Goal: Task Accomplishment & Management: Use online tool/utility

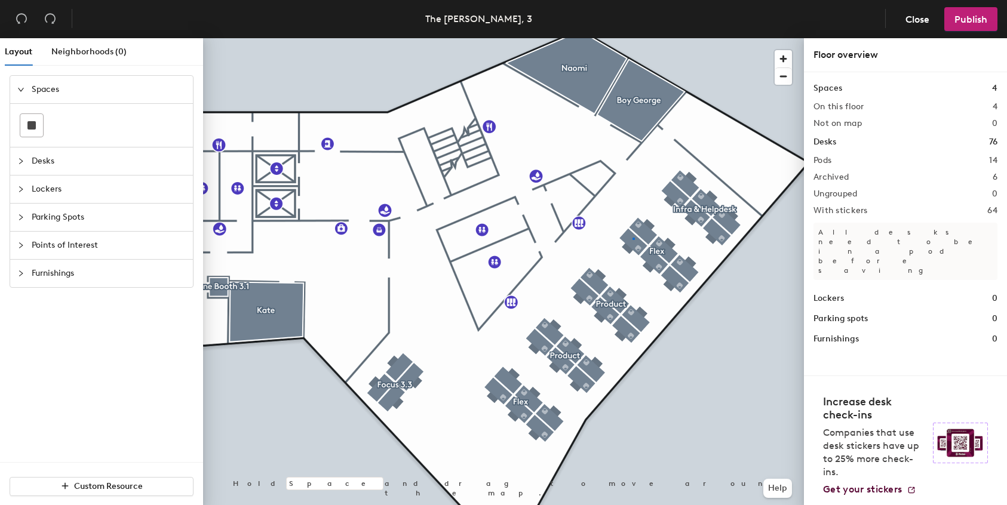
click at [632, 38] on div at bounding box center [503, 38] width 601 height 0
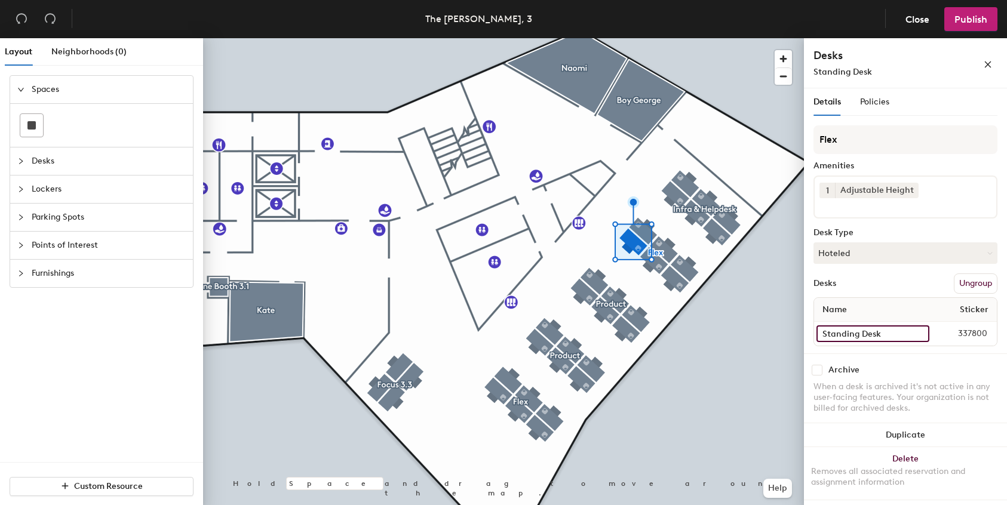
click at [921, 335] on input "Standing Desk" at bounding box center [872, 333] width 113 height 17
click at [963, 336] on span "337800" at bounding box center [961, 333] width 65 height 13
click at [975, 336] on span "337800" at bounding box center [961, 333] width 65 height 13
click at [921, 334] on input "Standing Desk" at bounding box center [872, 333] width 113 height 17
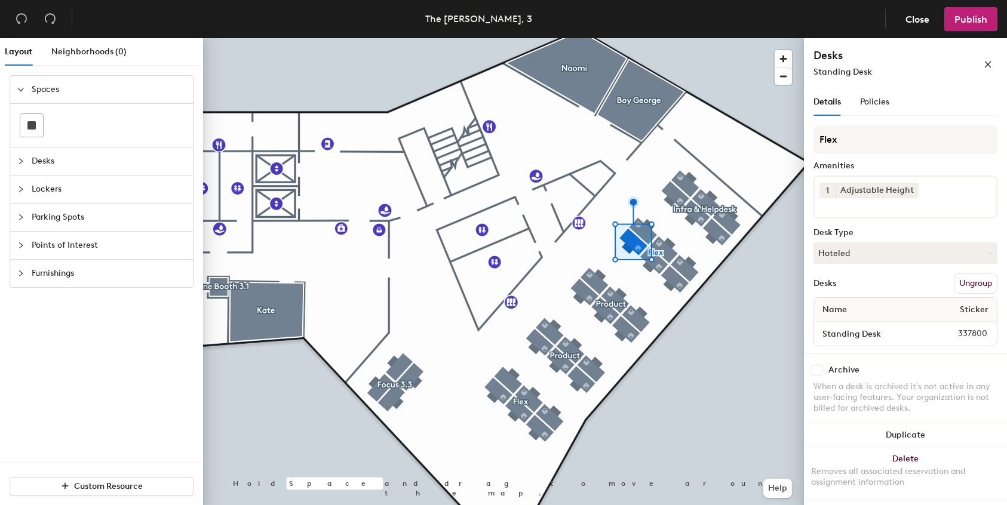
click at [921, 279] on div "Desks Ungroup" at bounding box center [905, 283] width 184 height 20
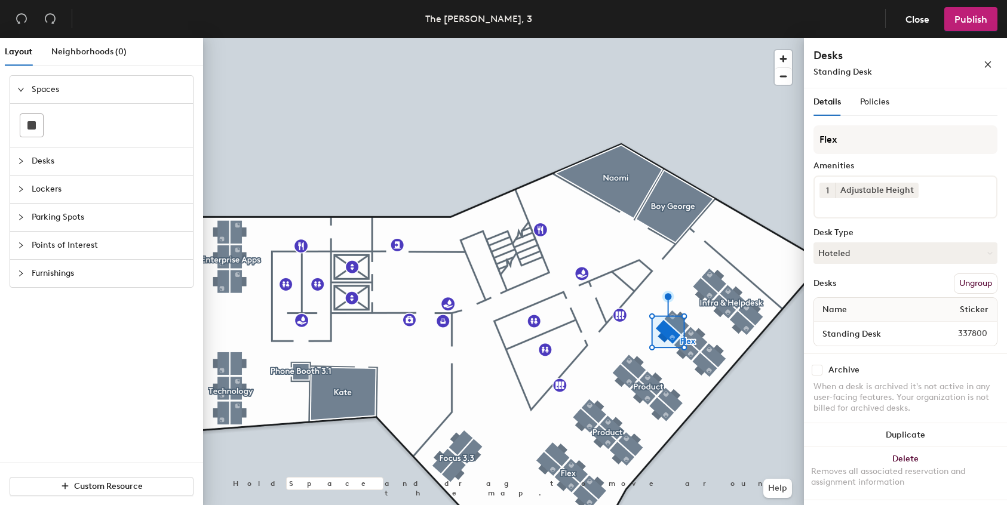
click at [969, 333] on span "337800" at bounding box center [961, 333] width 65 height 13
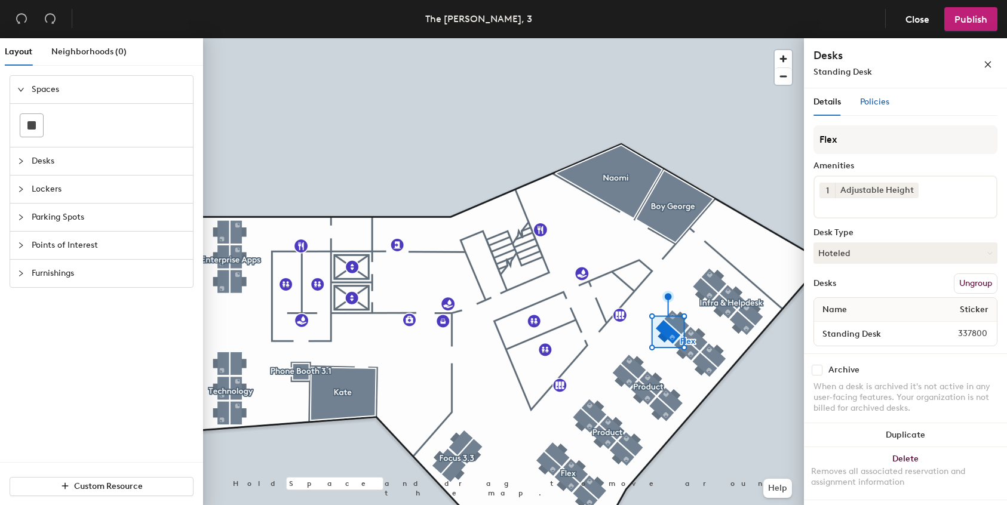
click at [870, 97] on span "Policies" at bounding box center [874, 102] width 29 height 10
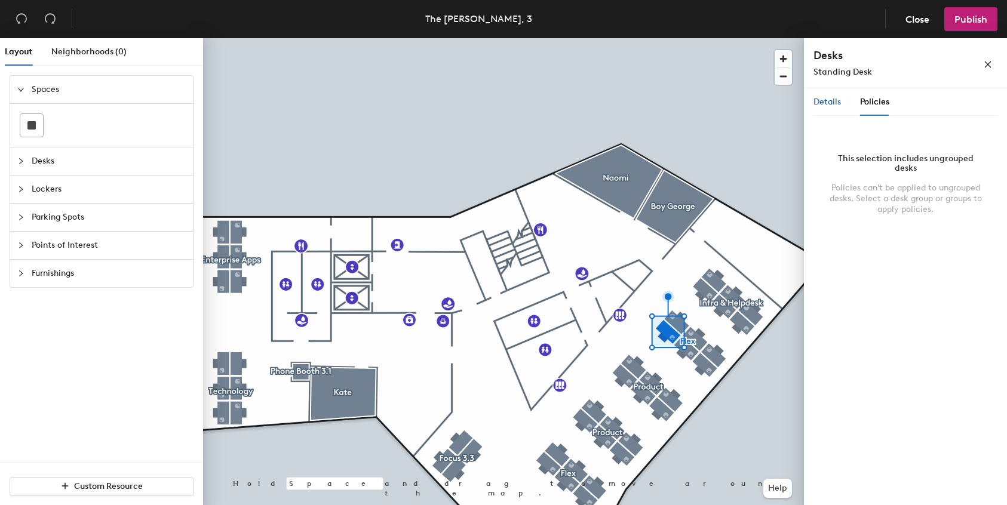
click at [819, 103] on span "Details" at bounding box center [826, 102] width 27 height 10
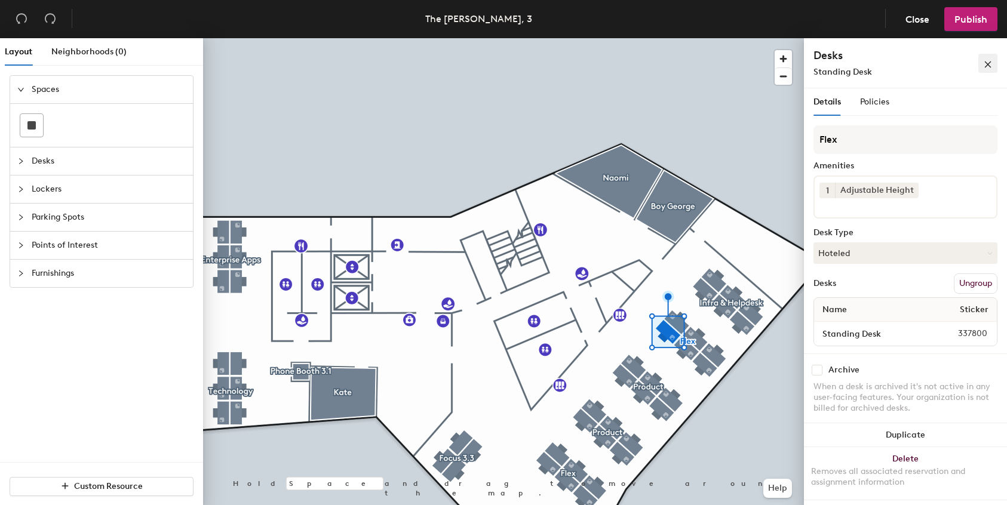
click at [988, 67] on icon "close" at bounding box center [987, 64] width 8 height 8
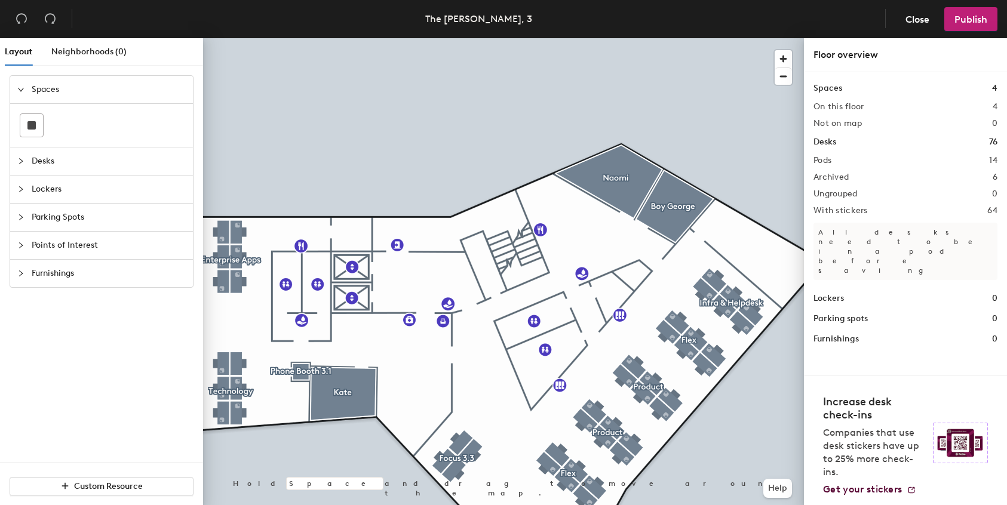
click at [849, 211] on h2 "With stickers" at bounding box center [840, 211] width 54 height 10
click at [920, 22] on span "Close" at bounding box center [917, 19] width 24 height 11
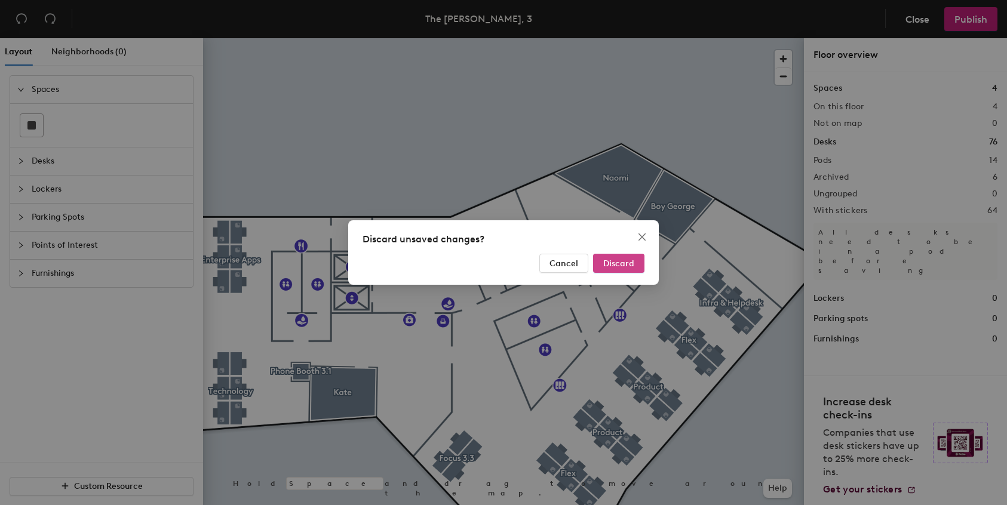
click at [618, 263] on span "Discard" at bounding box center [618, 264] width 31 height 10
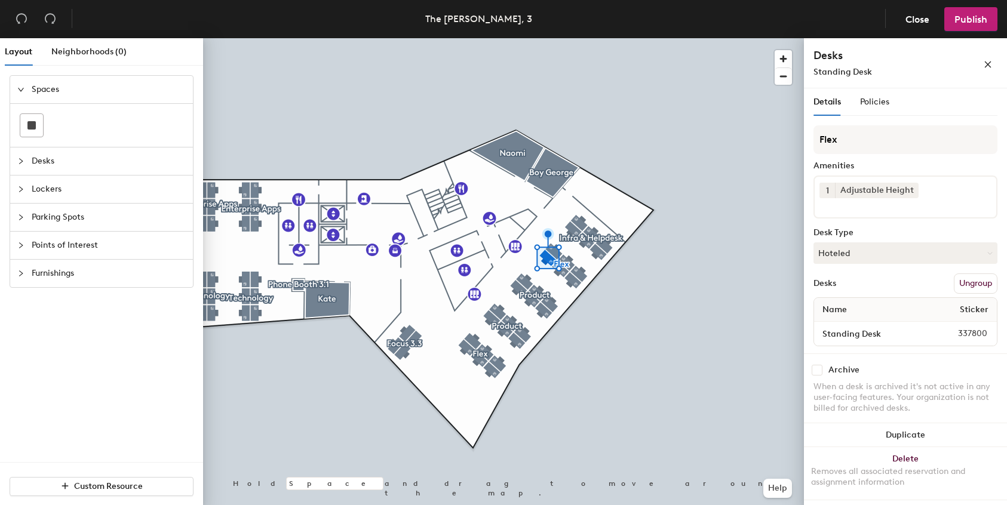
click at [973, 336] on span "337800" at bounding box center [961, 333] width 65 height 13
click at [856, 314] on div "Name Sticker" at bounding box center [905, 310] width 183 height 24
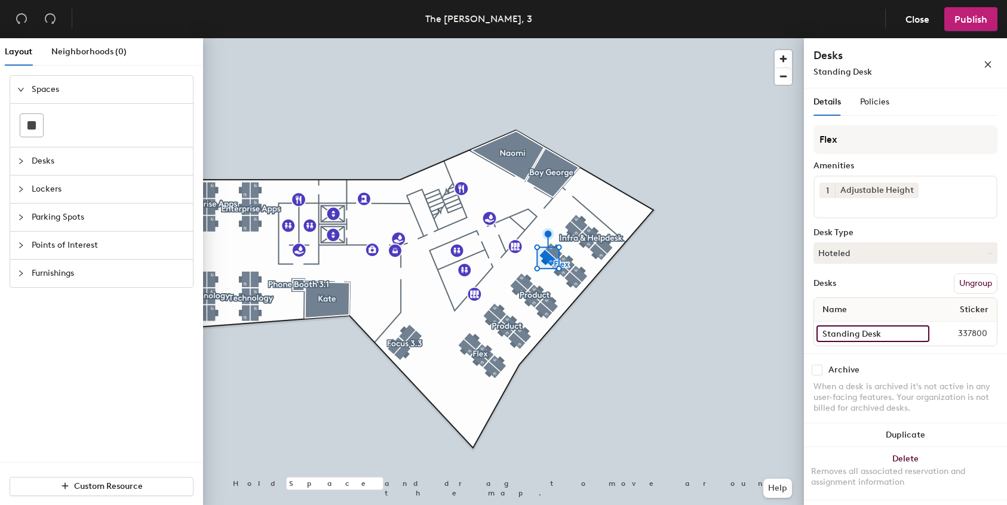
click at [915, 333] on input "Standing Desk" at bounding box center [872, 333] width 113 height 17
click at [938, 333] on span "337800" at bounding box center [961, 333] width 65 height 13
click at [964, 334] on span "337800" at bounding box center [961, 333] width 65 height 13
click at [978, 284] on button "Ungroup" at bounding box center [976, 283] width 44 height 20
click at [989, 66] on icon "close" at bounding box center [988, 65] width 7 height 7
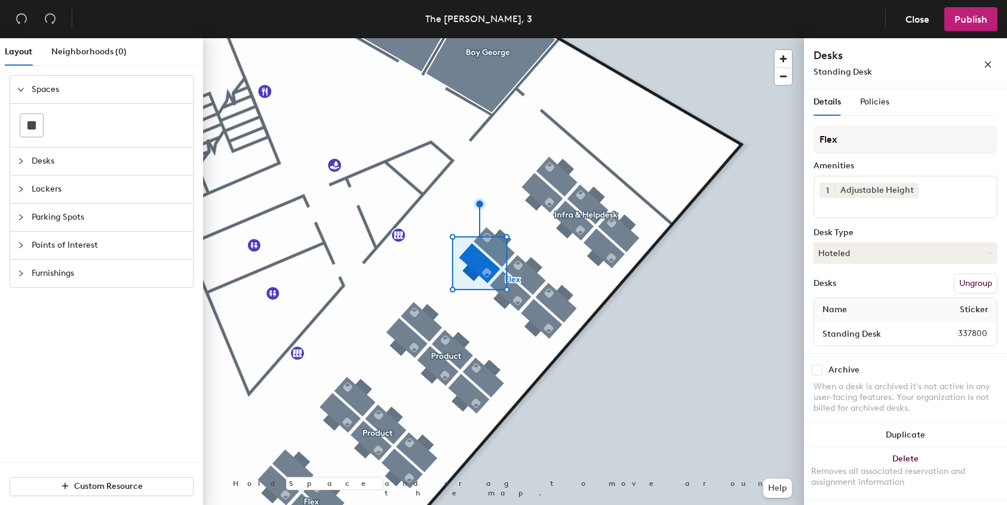
click at [978, 285] on button "Ungroup" at bounding box center [976, 283] width 44 height 20
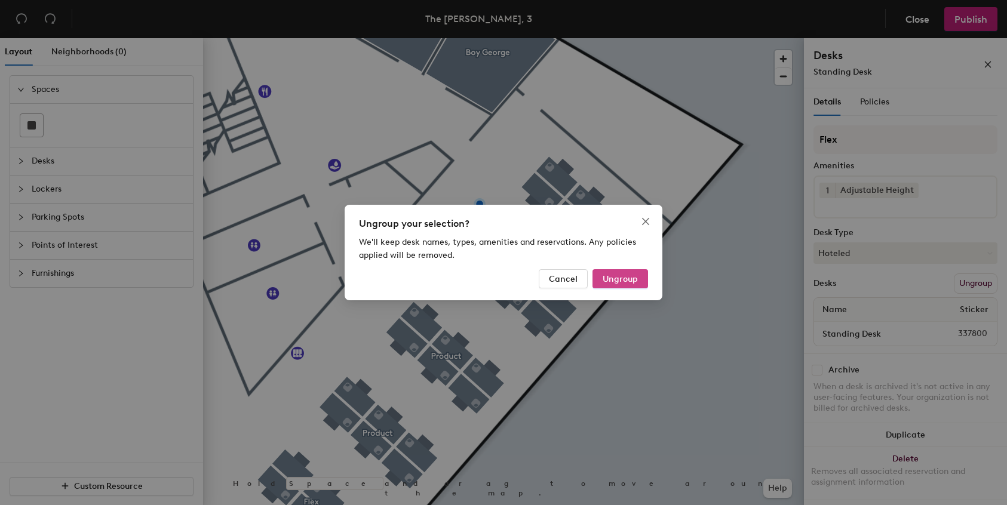
click at [630, 275] on span "Ungroup" at bounding box center [620, 279] width 35 height 10
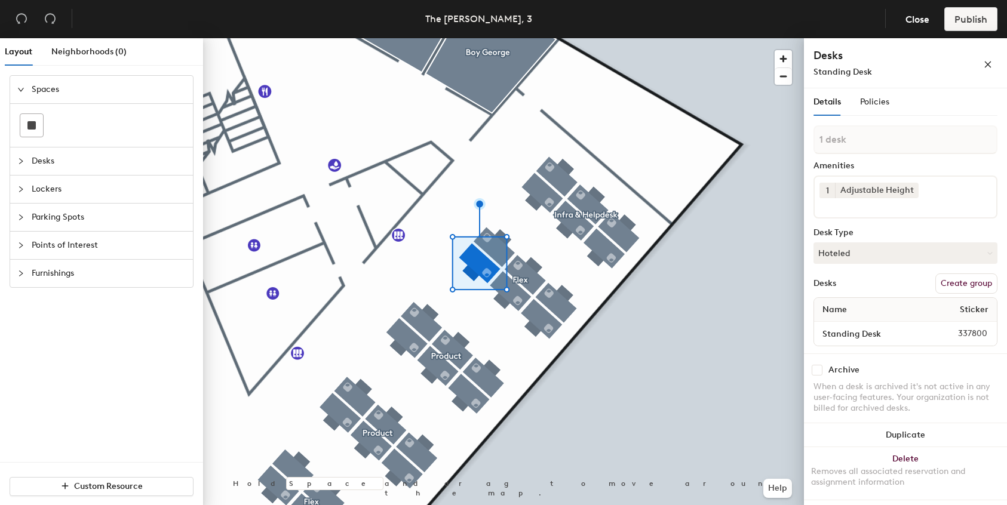
click at [968, 334] on span "337800" at bounding box center [961, 333] width 65 height 13
click at [859, 328] on input "Standing Desk" at bounding box center [872, 333] width 113 height 17
click at [915, 308] on div "Name Sticker" at bounding box center [905, 310] width 183 height 24
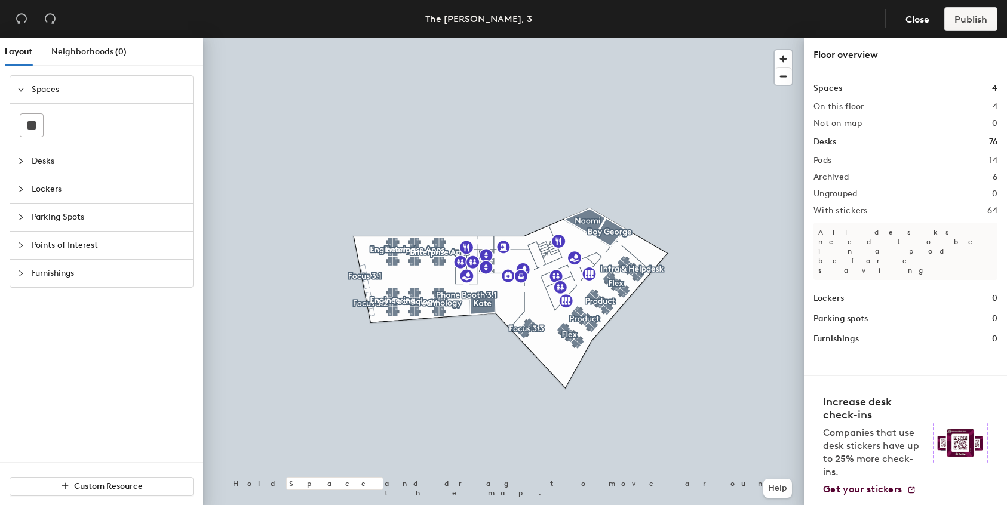
click at [606, 38] on div at bounding box center [503, 38] width 601 height 0
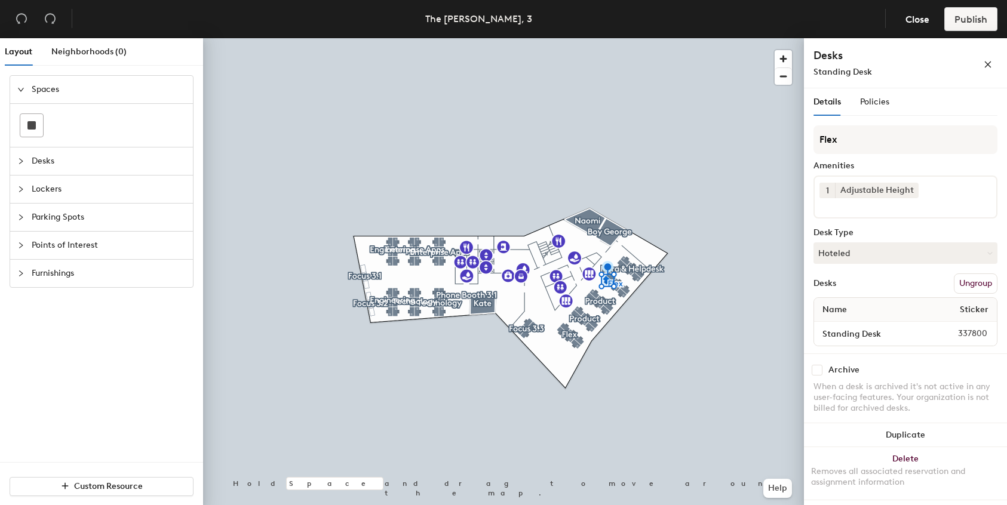
click at [964, 336] on span "337800" at bounding box center [961, 333] width 65 height 13
click at [918, 21] on span "Close" at bounding box center [917, 19] width 24 height 11
